Goal: Transaction & Acquisition: Purchase product/service

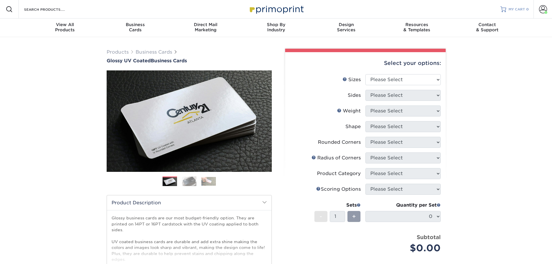
click at [506, 11] on div at bounding box center [503, 9] width 6 height 6
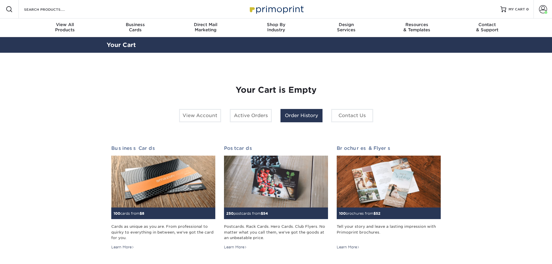
click at [292, 113] on link "Order History" at bounding box center [301, 115] width 42 height 13
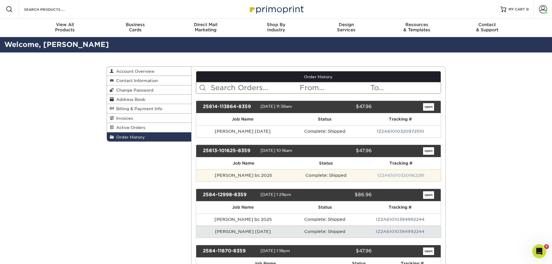
click at [393, 176] on link "1Z2A61010320962281" at bounding box center [400, 175] width 47 height 5
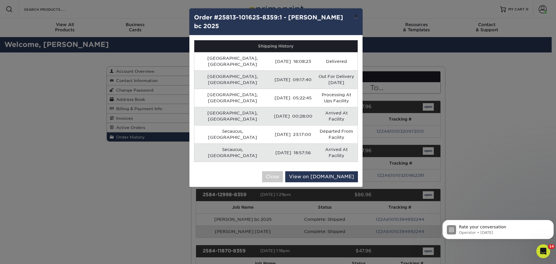
click at [357, 17] on button "×" at bounding box center [355, 16] width 13 height 16
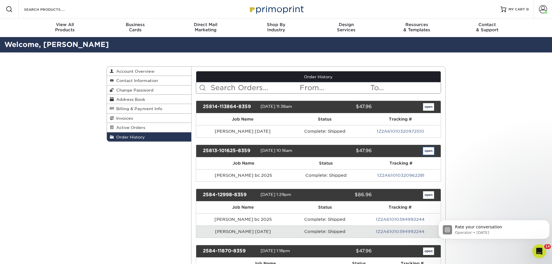
click at [426, 150] on link "open" at bounding box center [428, 151] width 11 height 8
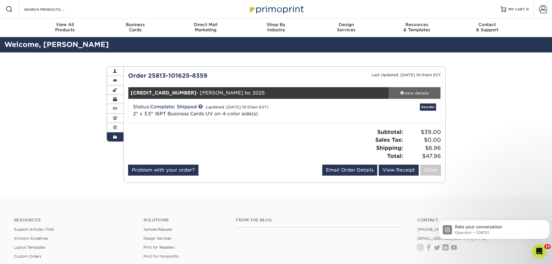
click at [418, 94] on div "view details" at bounding box center [415, 93] width 52 height 6
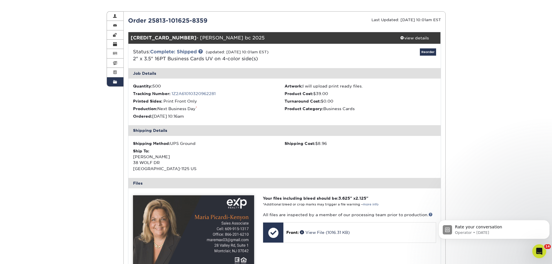
scroll to position [58, 0]
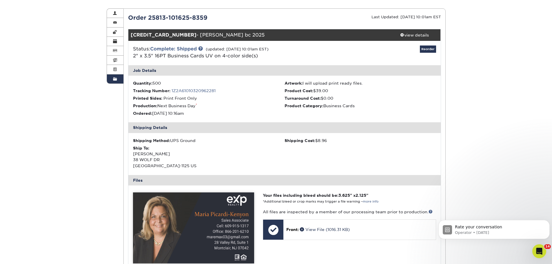
drag, startPoint x: 134, startPoint y: 154, endPoint x: 206, endPoint y: 165, distance: 72.7
click at [206, 165] on div "Ship To: Maria Picardi-Kenyon 38 WOLF DR TRENTON, NJ 08610-1125 US" at bounding box center [209, 157] width 152 height 24
copy div "Maria Picardi-Kenyon 38 WOLF DR TRENTON, NJ 08610-1125 US"
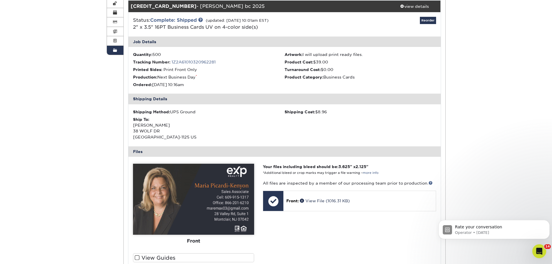
scroll to position [87, 0]
click at [291, 137] on div "Shipping Method: UPS Ground Shipping Cost: $8.96 Ship To: Maria Picardi-Kenyon …" at bounding box center [284, 125] width 312 height 42
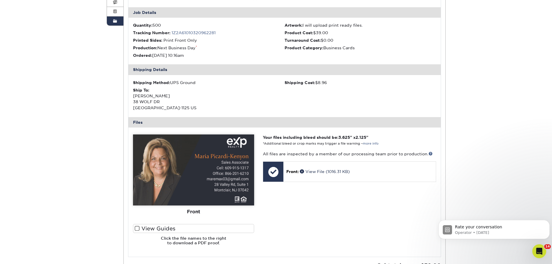
scroll to position [0, 0]
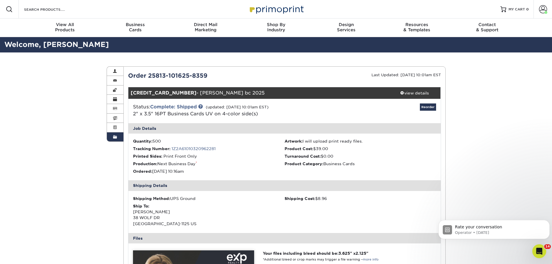
click at [238, 150] on li "Tracking Number: 1Z2A61010320962281" at bounding box center [209, 149] width 152 height 6
click at [300, 111] on div "Status: Complete: Shipped (updated: 08/14/2025 10:01am EST) 2" x 3.5" 16PT Busi…" at bounding box center [233, 110] width 208 height 14
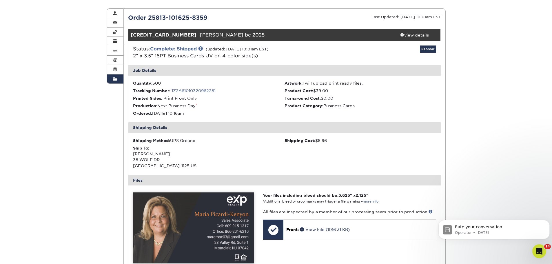
drag, startPoint x: 133, startPoint y: 155, endPoint x: 162, endPoint y: 165, distance: 30.8
click at [162, 165] on div "Ship To: Maria Picardi-Kenyon 38 WOLF DR TRENTON, NJ 08610-1125 US" at bounding box center [209, 157] width 152 height 24
copy div "Maria Picardi-Kenyon 38 WOLF DR TRENTON, NJ"
click at [248, 154] on div "Ship To: Maria Picardi-Kenyon 38 WOLF DR TRENTON, NJ 08610-1125 US" at bounding box center [209, 157] width 152 height 24
click at [407, 33] on div "view details" at bounding box center [415, 35] width 52 height 6
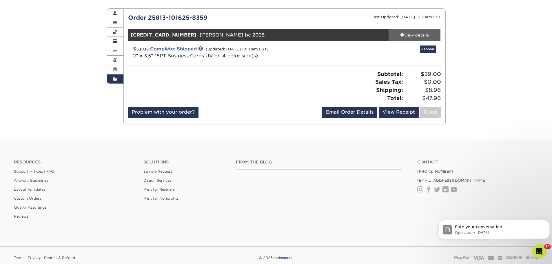
click at [407, 33] on div "view details" at bounding box center [415, 35] width 52 height 6
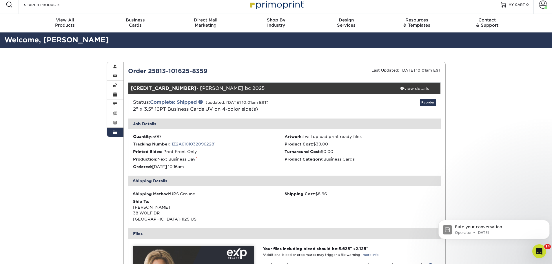
scroll to position [0, 0]
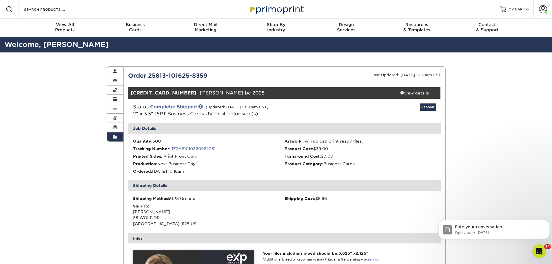
click at [372, 214] on div "Shipping Method: UPS Ground Shipping Cost: $8.96 Ship To: Maria Picardi-Kenyon …" at bounding box center [284, 212] width 312 height 42
click at [365, 116] on div "Reorder" at bounding box center [388, 110] width 104 height 15
click at [510, 9] on span "MY CART" at bounding box center [517, 9] width 17 height 5
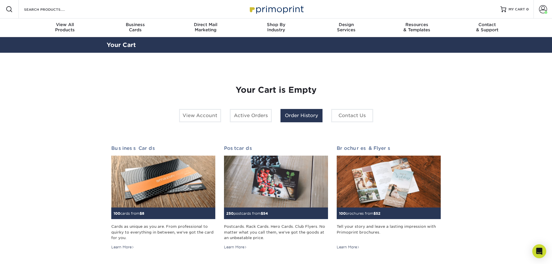
click at [294, 119] on link "Order History" at bounding box center [301, 115] width 42 height 13
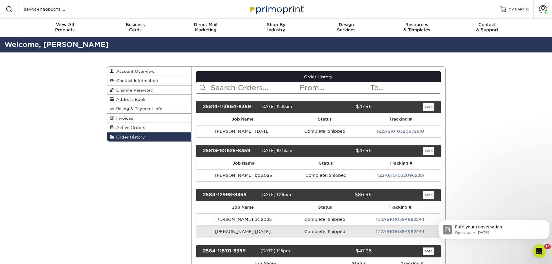
click at [132, 99] on span "Address Book" at bounding box center [129, 99] width 31 height 5
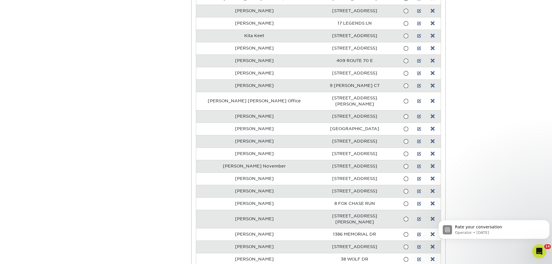
scroll to position [2173, 0]
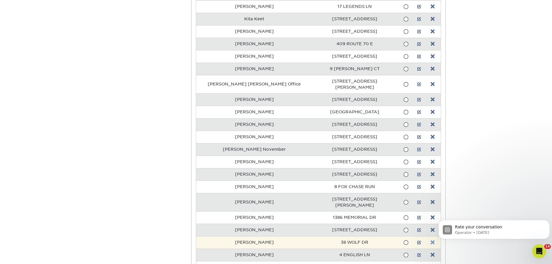
click at [431, 240] on link at bounding box center [433, 242] width 4 height 5
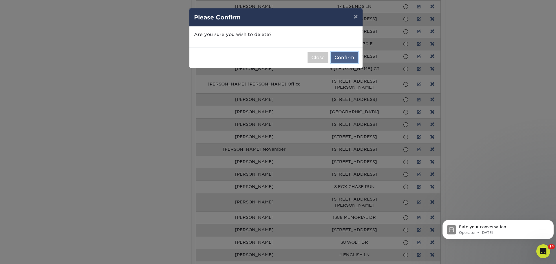
click at [342, 58] on button "Confirm" at bounding box center [344, 57] width 27 height 11
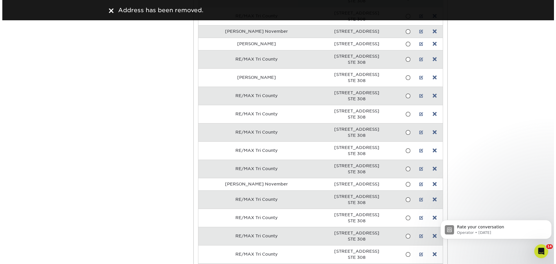
scroll to position [0, 0]
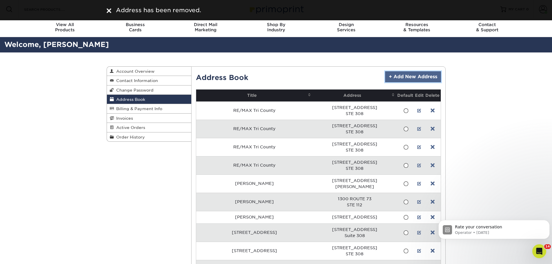
click at [397, 74] on link "+ Add New Address" at bounding box center [413, 76] width 56 height 11
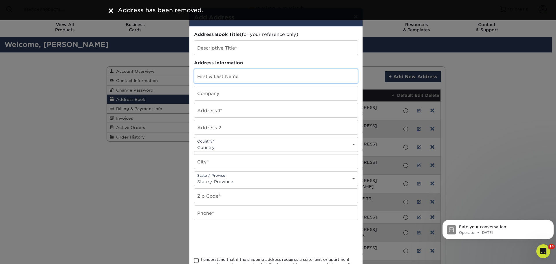
click at [232, 75] on input "text" at bounding box center [275, 76] width 163 height 14
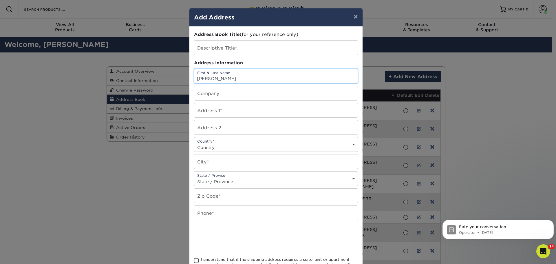
type input "maria"
drag, startPoint x: 222, startPoint y: 77, endPoint x: 184, endPoint y: 74, distance: 37.7
click at [184, 74] on div "× Add Address Address Book Title (for your reference only) Descriptive Title* A…" at bounding box center [278, 132] width 556 height 264
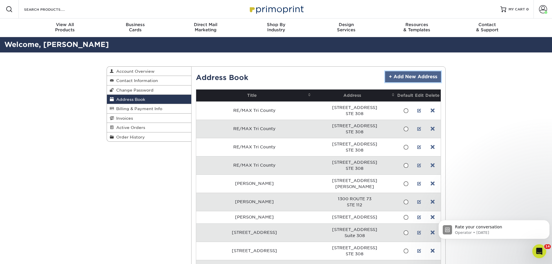
click at [422, 76] on link "+ Add New Address" at bounding box center [413, 76] width 56 height 11
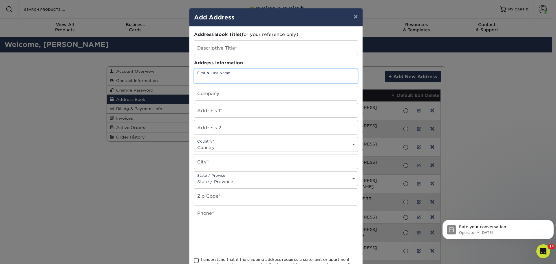
click at [239, 79] on input "text" at bounding box center [275, 76] width 163 height 14
paste input "Maria Picardi-Kenyon"
type input "Maria Picardi-Kenyon"
click at [240, 91] on input "text" at bounding box center [275, 93] width 163 height 14
click at [205, 114] on input "text" at bounding box center [275, 110] width 163 height 14
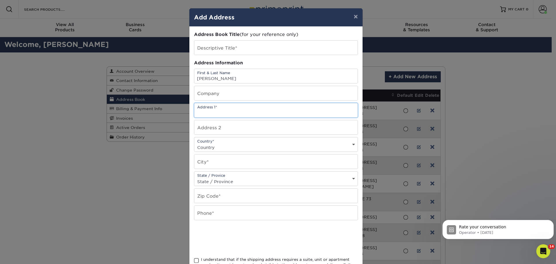
paste input "78 Bennet Lane"
type input "78 Bennet Lane"
click at [235, 125] on input "text" at bounding box center [275, 127] width 163 height 14
paste input "Manahawkin"
type input "Manahawkin"
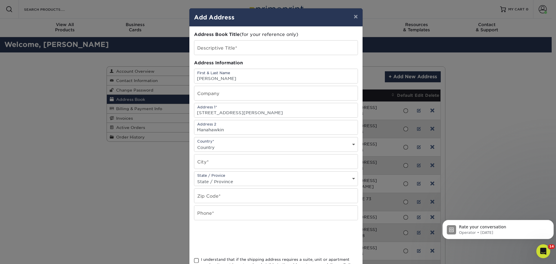
click at [234, 144] on select "Country United States Canada ----------------------------- Afghanistan Albania …" at bounding box center [275, 147] width 163 height 8
select select "US"
click at [194, 143] on select "Country United States Canada ----------------------------- Afghanistan Albania …" at bounding box center [275, 147] width 163 height 8
click at [229, 160] on input "text" at bounding box center [275, 161] width 163 height 14
drag, startPoint x: 229, startPoint y: 128, endPoint x: 192, endPoint y: 127, distance: 38.0
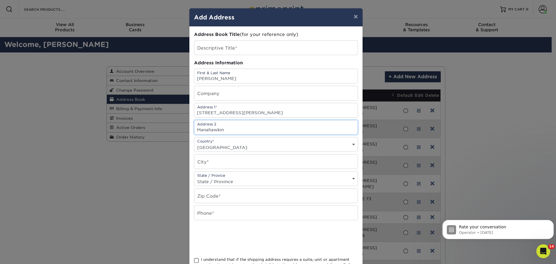
click at [192, 127] on div "Address Book Title (for your reference only) Descriptive Title* Address Informa…" at bounding box center [275, 156] width 173 height 259
click at [216, 161] on input "text" at bounding box center [275, 161] width 163 height 14
paste input "Manahawkin"
type input "Manahawkin"
click at [243, 182] on select "State / Province Alabama Alaska Arizona Arkansas California Colorado Connecticu…" at bounding box center [275, 181] width 163 height 8
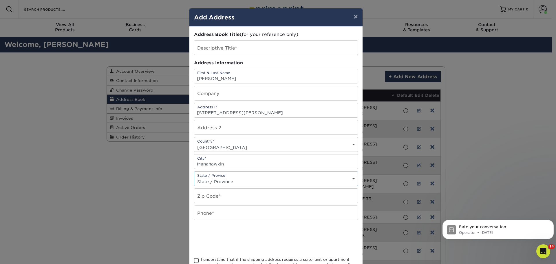
select select "NJ"
click at [194, 177] on select "State / Province Alabama Alaska Arizona Arkansas California Colorado Connecticu…" at bounding box center [275, 181] width 163 height 8
click at [224, 197] on input "text" at bounding box center [275, 196] width 163 height 14
type input "08050"
click at [233, 215] on input "text" at bounding box center [275, 213] width 163 height 14
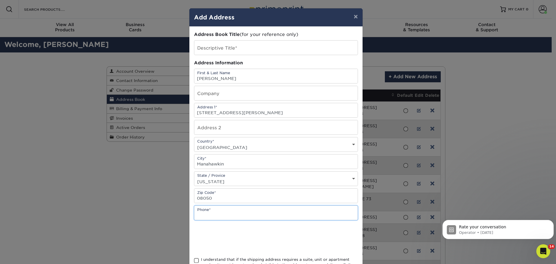
paste input "609-977-3293"
type input "609-977-3293"
drag, startPoint x: 227, startPoint y: 215, endPoint x: 187, endPoint y: 216, distance: 40.3
click at [187, 216] on div "× Add Address Address Book Title (for your reference only) Descriptive Title* A…" at bounding box center [278, 132] width 556 height 264
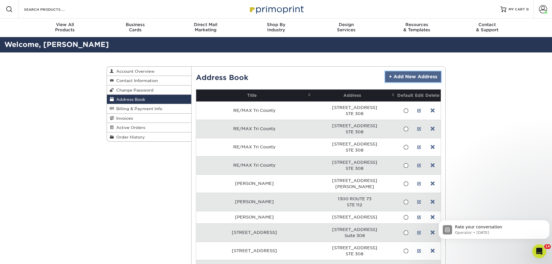
click at [401, 78] on link "+ Add New Address" at bounding box center [413, 76] width 56 height 11
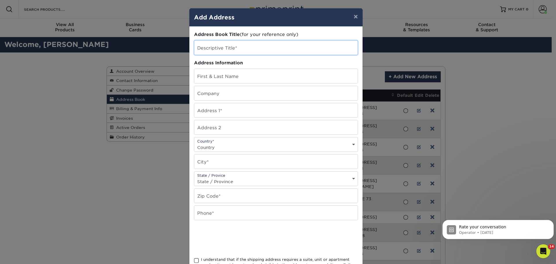
click at [234, 46] on input "text" at bounding box center [275, 48] width 163 height 14
drag, startPoint x: 217, startPoint y: 77, endPoint x: 214, endPoint y: 74, distance: 4.5
click at [217, 77] on input "text" at bounding box center [275, 76] width 163 height 14
paste input "Maria Picardi-Kenyon"
type input "Maria Picardi-Kenyon"
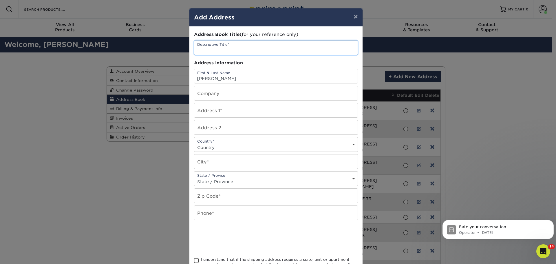
click at [240, 48] on input "text" at bounding box center [275, 48] width 163 height 14
paste input "Maria Picardi-Kenyon"
type input "Maria Picardi-Kenyon"
click at [232, 110] on input "text" at bounding box center [275, 110] width 163 height 14
type input "78 Bennet Lane"
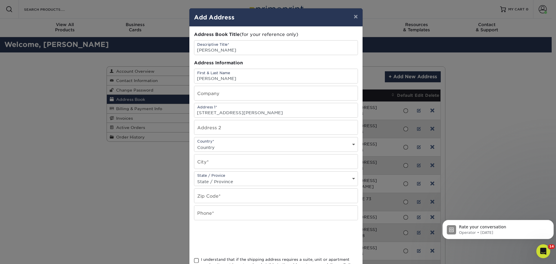
click at [229, 147] on select "Country United States Canada ----------------------------- Afghanistan Albania …" at bounding box center [275, 147] width 163 height 8
select select "US"
click at [194, 143] on select "Country United States Canada ----------------------------- Afghanistan Albania …" at bounding box center [275, 147] width 163 height 8
click at [241, 162] on input "text" at bounding box center [275, 161] width 163 height 14
type input "Manahawkin"
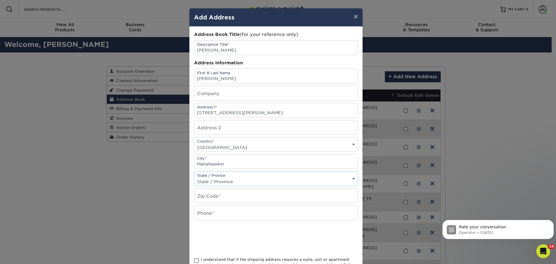
click at [237, 180] on select "State / Province Alabama Alaska Arizona Arkansas California Colorado Connecticu…" at bounding box center [275, 181] width 163 height 8
select select "NJ"
click at [194, 177] on select "State / Province Alabama Alaska Arizona Arkansas California Colorado Connecticu…" at bounding box center [275, 181] width 163 height 8
click at [242, 195] on input "text" at bounding box center [275, 196] width 163 height 14
type input "08050"
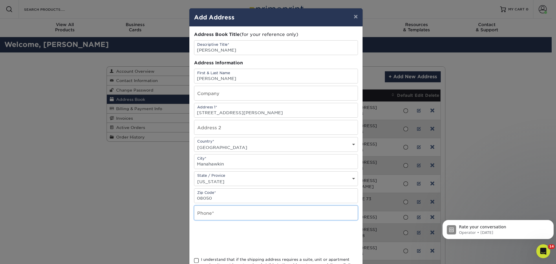
click at [236, 211] on input "text" at bounding box center [275, 213] width 163 height 14
type input "609-977-3293"
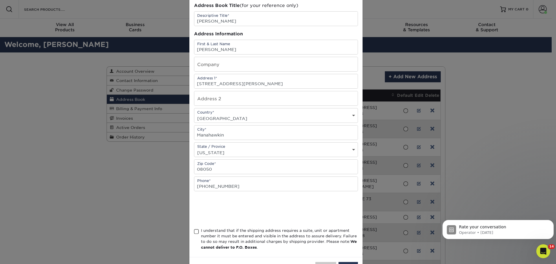
click at [196, 232] on span at bounding box center [196, 232] width 5 height 6
click at [0, 0] on input "I understand that if the shipping address requires a suite, unit or apartment n…" at bounding box center [0, 0] width 0 height 0
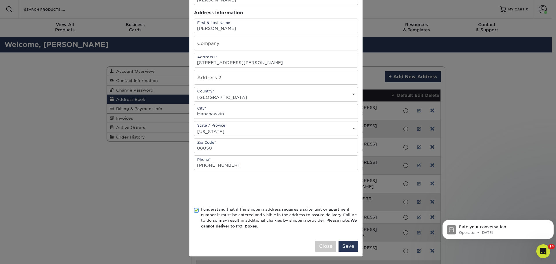
scroll to position [51, 0]
click at [349, 246] on button "Save" at bounding box center [348, 245] width 19 height 11
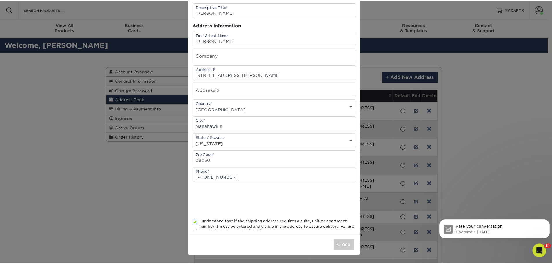
scroll to position [0, 0]
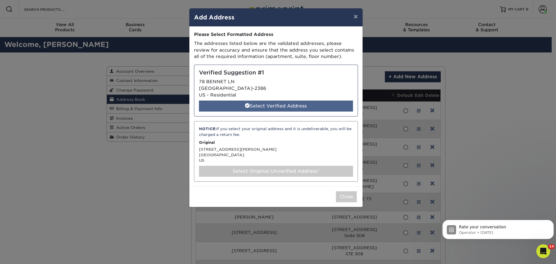
click at [291, 106] on div "Select Verified Address" at bounding box center [276, 106] width 154 height 11
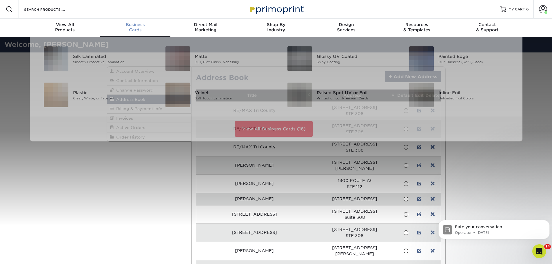
click at [139, 27] on span "Business" at bounding box center [135, 24] width 70 height 5
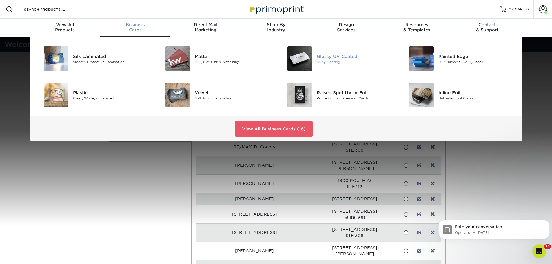
click at [332, 61] on div "Shiny Coating" at bounding box center [355, 61] width 77 height 5
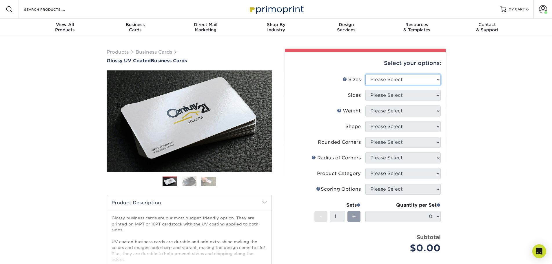
click at [393, 82] on select "Please Select 1.5" x 3.5" - Mini 1.75" x 3.5" - Mini 2" x 2" - Square 2" x 3" -…" at bounding box center [402, 79] width 75 height 11
select select "2.00x3.50"
click at [365, 74] on select "Please Select 1.5" x 3.5" - Mini 1.75" x 3.5" - Mini 2" x 2" - Square 2" x 3" -…" at bounding box center [402, 79] width 75 height 11
click at [403, 95] on select "Please Select Print Both Sides Print Front Only" at bounding box center [402, 95] width 75 height 11
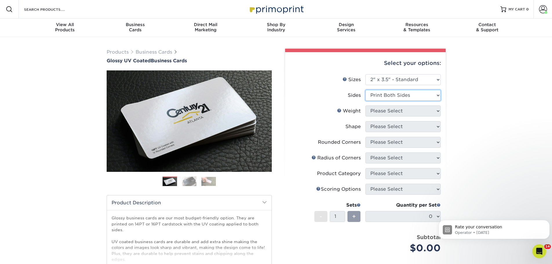
click at [365, 90] on select "Please Select Print Both Sides Print Front Only" at bounding box center [402, 95] width 75 height 11
click at [409, 94] on select "Please Select Print Both Sides Print Front Only" at bounding box center [402, 95] width 75 height 11
select select "32d3c223-f82c-492b-b915-ba065a00862f"
click at [365, 90] on select "Please Select Print Both Sides Print Front Only" at bounding box center [402, 95] width 75 height 11
click at [404, 109] on select "Please Select 16PT 14PT" at bounding box center [402, 110] width 75 height 11
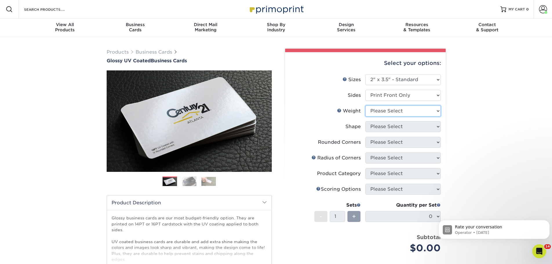
select select "16PT"
click at [365, 105] on select "Please Select 16PT 14PT" at bounding box center [402, 110] width 75 height 11
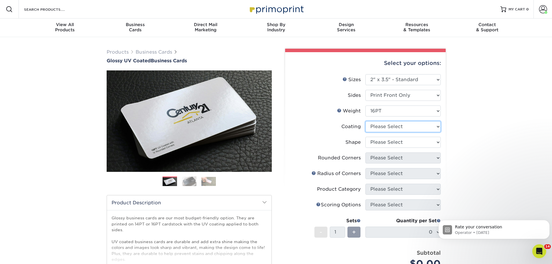
click at [409, 128] on select at bounding box center [402, 126] width 75 height 11
select select "ae367451-b2b8-45df-a344-0f05b6a12993"
click at [365, 121] on select at bounding box center [402, 126] width 75 height 11
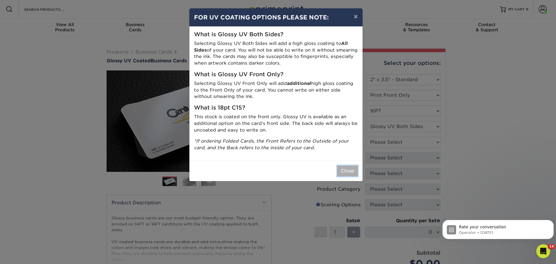
click at [345, 170] on button "Close" at bounding box center [347, 170] width 21 height 11
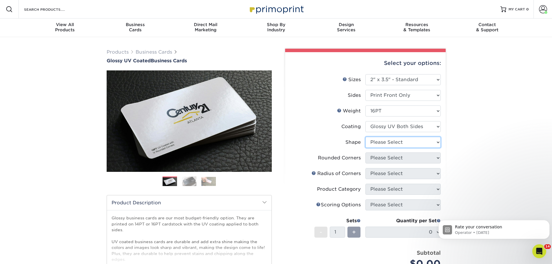
click at [392, 140] on select "Please Select Standard" at bounding box center [402, 142] width 75 height 11
select select "standard"
click at [365, 137] on select "Please Select Standard" at bounding box center [402, 142] width 75 height 11
click at [403, 157] on select "Please Select Yes - Round 2 Corners Yes - Round 4 Corners No" at bounding box center [402, 157] width 75 height 11
select select "0"
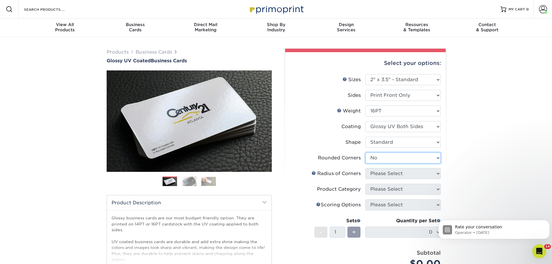
click at [365, 152] on select "Please Select Yes - Round 2 Corners Yes - Round 4 Corners No" at bounding box center [402, 157] width 75 height 11
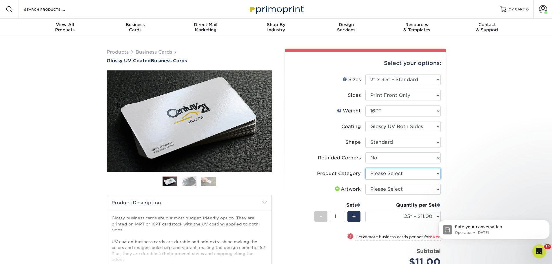
click at [389, 174] on select "Please Select Business Cards" at bounding box center [402, 173] width 75 height 11
select select "3b5148f1-0588-4f88-a218-97bcfdce65c1"
click at [365, 168] on select "Please Select Business Cards" at bounding box center [402, 173] width 75 height 11
click at [404, 189] on select "Please Select I will upload files I need a design - $100" at bounding box center [402, 189] width 75 height 11
select select "upload"
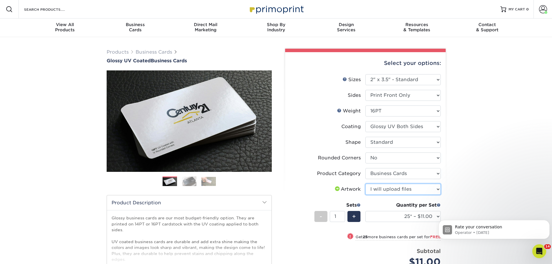
click at [365, 184] on select "Please Select I will upload files I need a design - $100" at bounding box center [402, 189] width 75 height 11
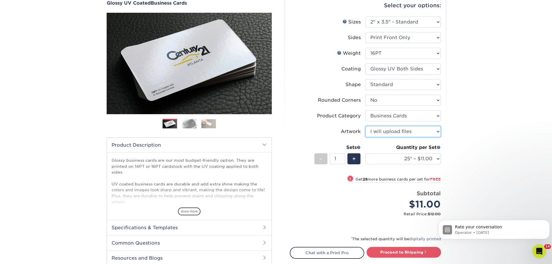
scroll to position [58, 0]
click at [422, 160] on select "25* – $11.00 50* – $11.00 100* – $11.00 250* – $20.00 500 – $39.00 1000 – $49.0…" at bounding box center [402, 158] width 75 height 11
select select "500 – $39.00"
click at [365, 153] on select "25* – $11.00 50* – $11.00 100* – $11.00 250* – $20.00 500 – $39.00 1000 – $49.0…" at bounding box center [402, 158] width 75 height 11
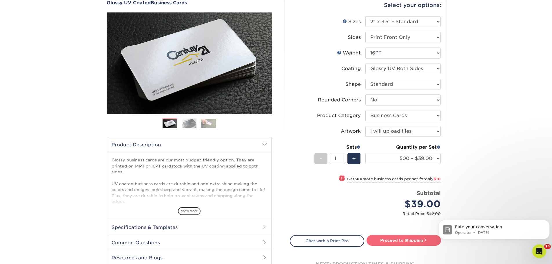
click at [399, 242] on link "Proceed to Shipping" at bounding box center [404, 240] width 74 height 10
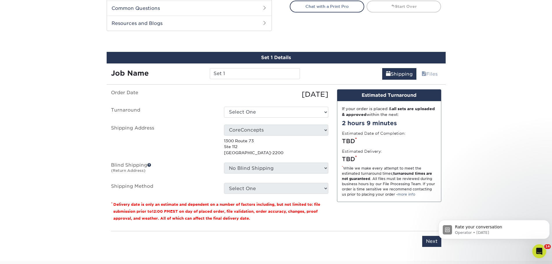
scroll to position [309, 0]
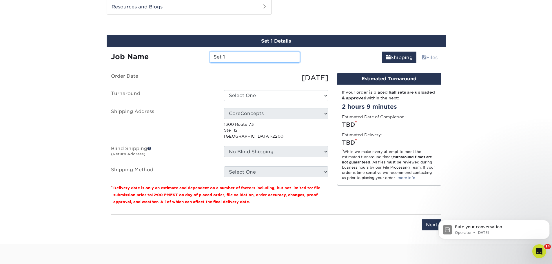
click at [238, 59] on input "Set 1" at bounding box center [255, 57] width 90 height 11
drag, startPoint x: 227, startPoint y: 58, endPoint x: 192, endPoint y: 52, distance: 35.0
click at [192, 52] on div "Job Name Set 1" at bounding box center [206, 57] width 198 height 11
paste input "[PERSON_NAME]"
type input "Maria Picardi-Kenyonbc"
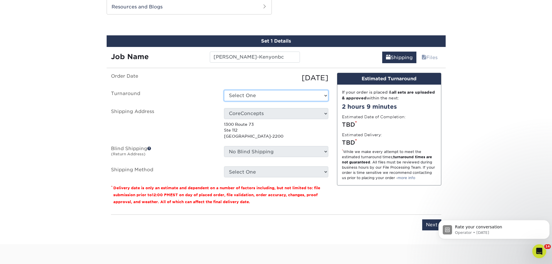
click at [263, 96] on select "Select One 2-4 Business Days 2 Day Next Business Day" at bounding box center [276, 95] width 104 height 11
select select "0ca821ee-df27-4e8f-adbc-90793216414a"
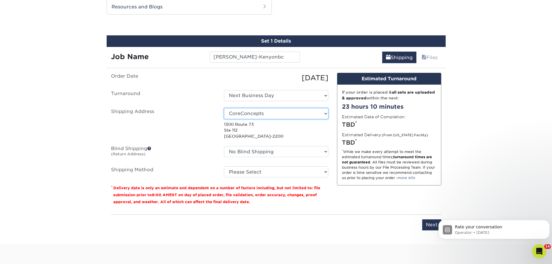
click at [265, 111] on select "Select One Jesse Delgado Erdal" at bounding box center [276, 113] width 104 height 11
select select "285420"
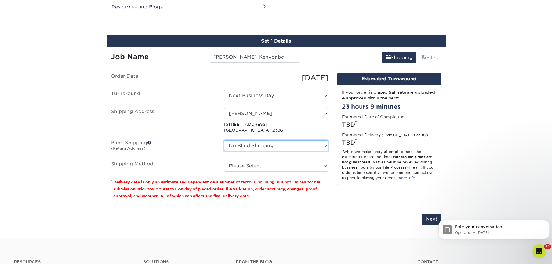
click at [280, 144] on select "No Blind Shipping ln nj Erdal" at bounding box center [276, 145] width 104 height 11
click at [305, 166] on select "Please Select Ground Shipping (+$8.96) 3 Day Shipping Service (+$24.92) 2 Day A…" at bounding box center [276, 166] width 104 height 11
select select "03"
click at [224, 161] on select "Please Select Ground Shipping (+$8.96) 3 Day Shipping Service (+$24.92) 2 Day A…" at bounding box center [276, 166] width 104 height 11
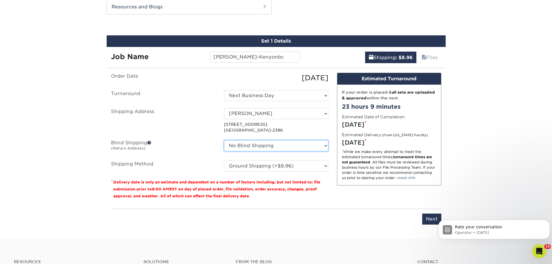
click at [281, 145] on select "No Blind Shipping ln nj Erdal" at bounding box center [276, 145] width 104 height 11
click at [265, 57] on input "Maria Picardi-Kenyonbc" at bounding box center [255, 57] width 90 height 11
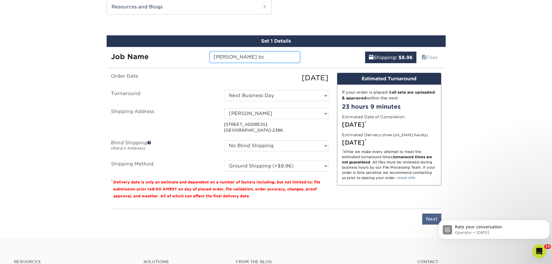
type input "Maria Picardi-Kenyon bc"
click at [431, 219] on input "Next" at bounding box center [431, 219] width 19 height 11
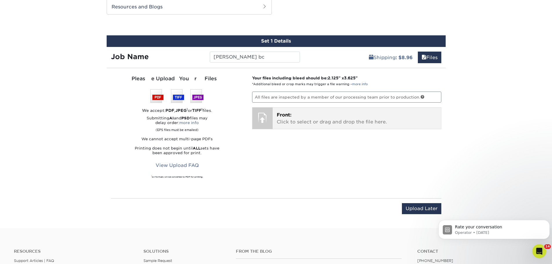
click at [289, 114] on span "Front:" at bounding box center [284, 115] width 15 height 6
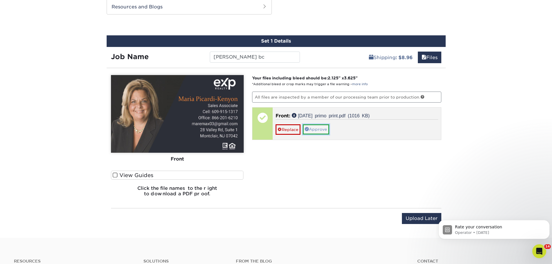
click at [317, 131] on link "Approve" at bounding box center [316, 129] width 26 height 10
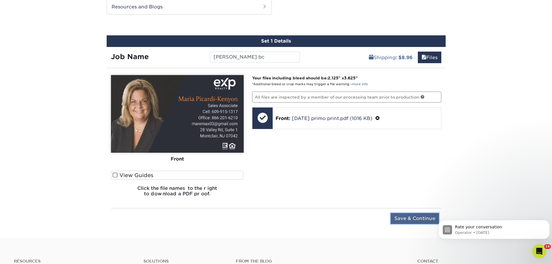
click at [415, 217] on input "Save & Continue" at bounding box center [415, 218] width 48 height 11
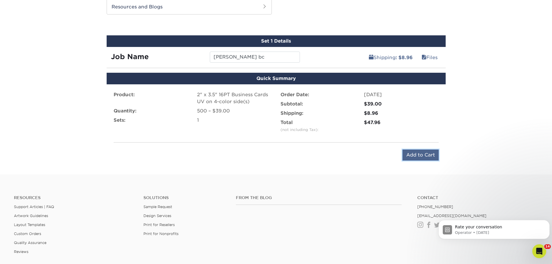
click at [431, 157] on input "Add to Cart" at bounding box center [420, 155] width 36 height 11
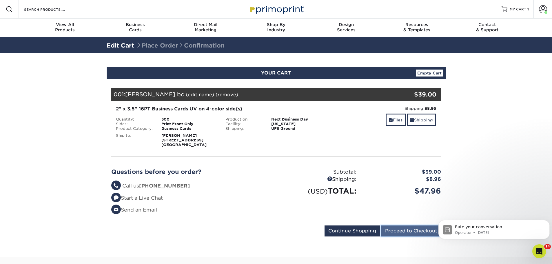
click at [405, 233] on input "Proceed to Checkout" at bounding box center [411, 230] width 60 height 11
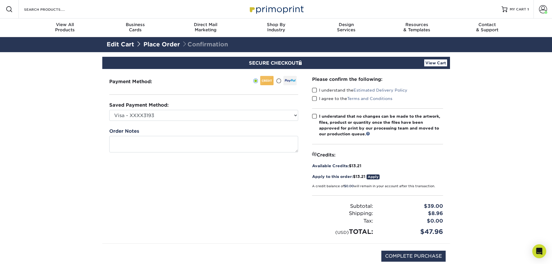
click at [314, 88] on span at bounding box center [314, 91] width 5 height 6
click at [0, 0] on input "I understand the Estimated Delivery Policy" at bounding box center [0, 0] width 0 height 0
click at [313, 98] on span at bounding box center [314, 99] width 5 height 6
click at [0, 0] on input "I agree to the Terms and Conditions" at bounding box center [0, 0] width 0 height 0
click at [315, 118] on span at bounding box center [314, 117] width 5 height 6
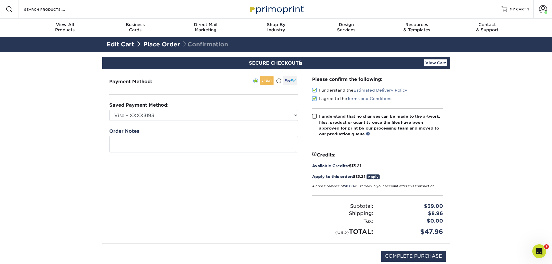
click at [0, 0] on input "I understand that no changes can be made to the artwork, files, product or quan…" at bounding box center [0, 0] width 0 height 0
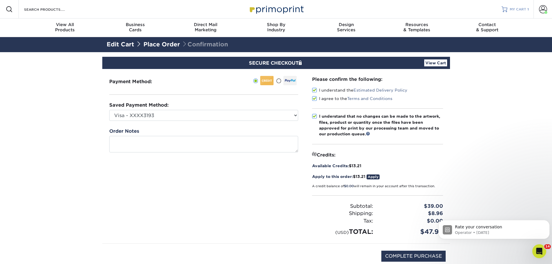
click at [515, 10] on span "MY CART" at bounding box center [518, 9] width 17 height 5
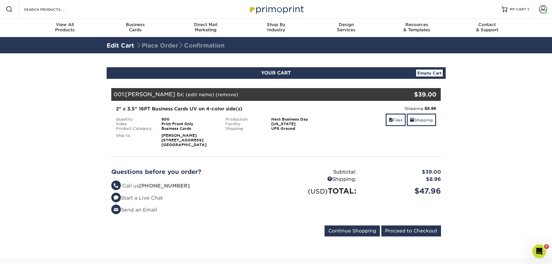
click at [337, 133] on div "Shipping: $8.96 Discount: - $0.00 Files Shipping" at bounding box center [386, 126] width 110 height 42
click at [270, 182] on li "Questions? Call us [PHONE_NUMBER]" at bounding box center [191, 186] width 161 height 8
click at [274, 7] on img at bounding box center [276, 9] width 58 height 12
